Goal: Task Accomplishment & Management: Manage account settings

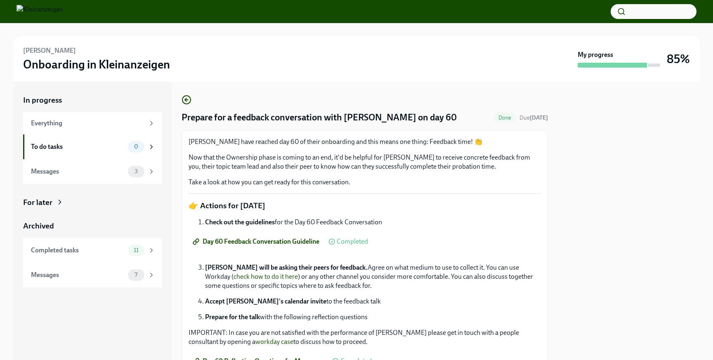
scroll to position [43, 0]
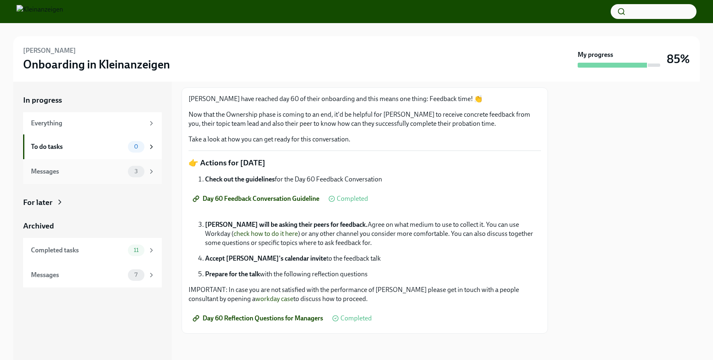
click at [149, 173] on icon at bounding box center [151, 171] width 7 height 7
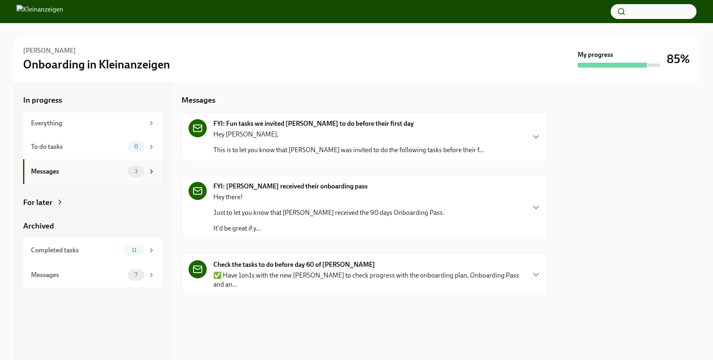
click at [126, 172] on div "Messages 3" at bounding box center [93, 172] width 124 height 12
click at [443, 156] on div "FYI: Fun tasks we invited Alan to do before their first day Hey Alexios, This i…" at bounding box center [365, 137] width 367 height 50
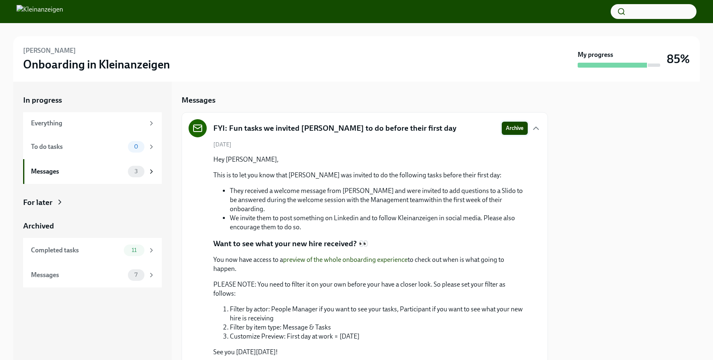
click at [517, 129] on span "Archive" at bounding box center [515, 128] width 18 height 8
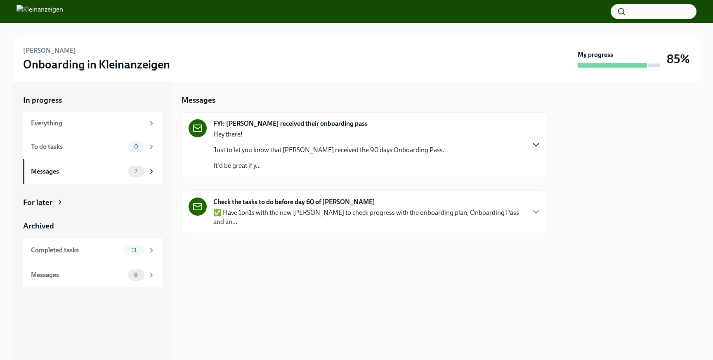
click at [534, 142] on icon "button" at bounding box center [536, 145] width 10 height 10
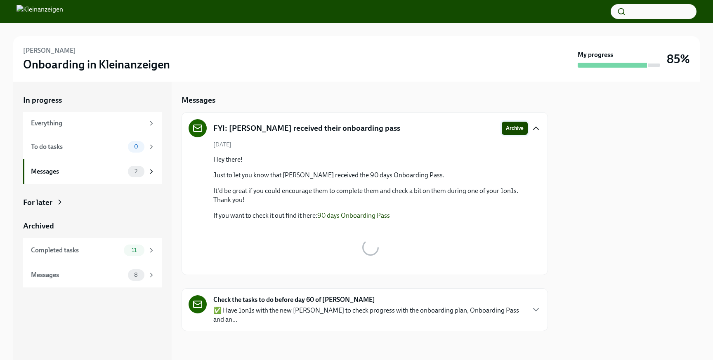
click at [515, 128] on span "Archive" at bounding box center [515, 128] width 18 height 8
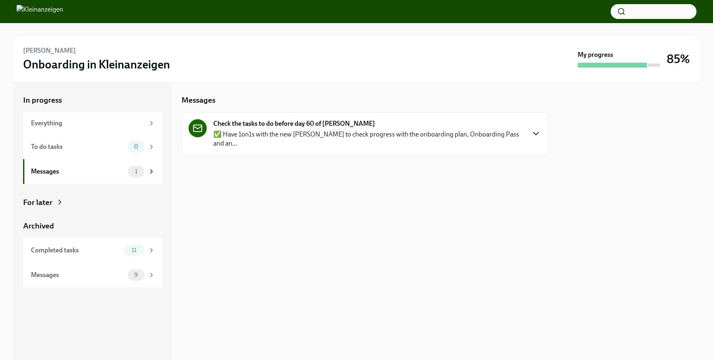
click at [535, 130] on icon "button" at bounding box center [536, 134] width 10 height 10
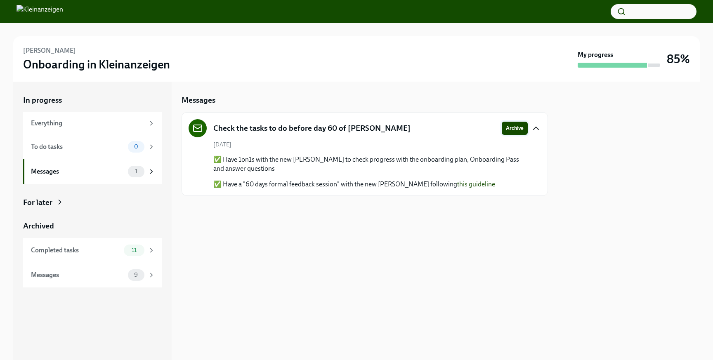
click at [523, 130] on span "Archive" at bounding box center [515, 128] width 18 height 8
